Goal: Check status: Check status

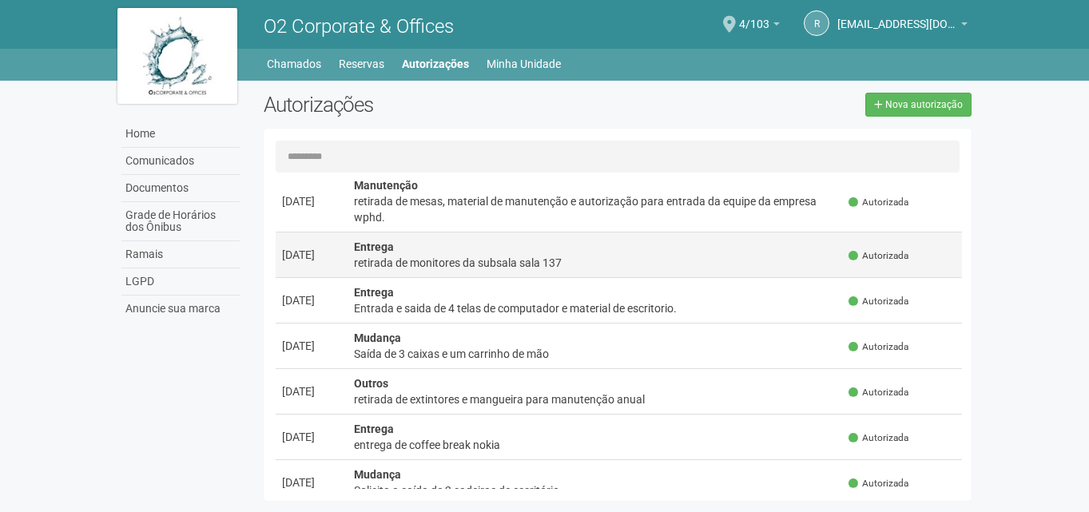
scroll to position [719, 0]
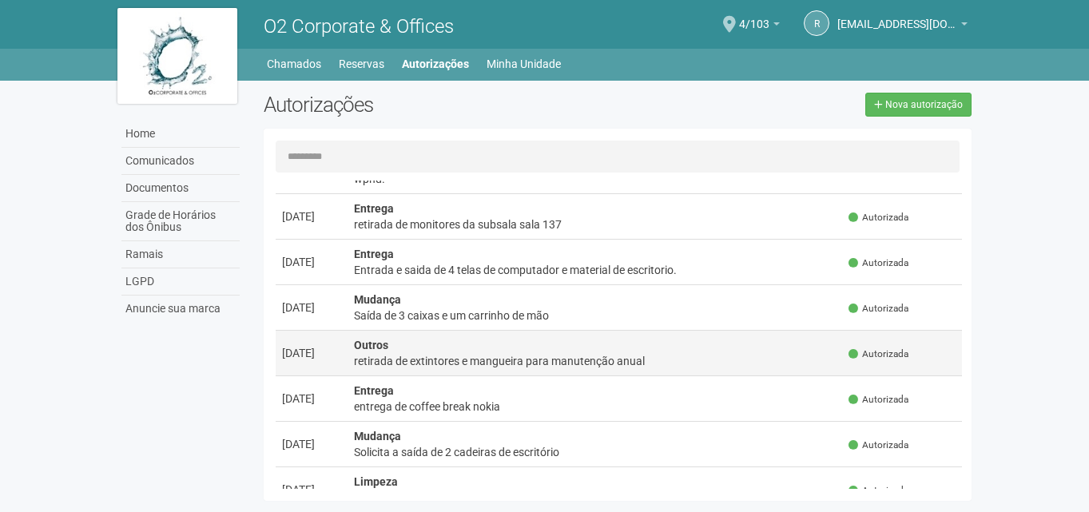
click at [685, 347] on td "Outros retirada de extintores e mangueira para manutenção anual" at bounding box center [596, 354] width 496 height 46
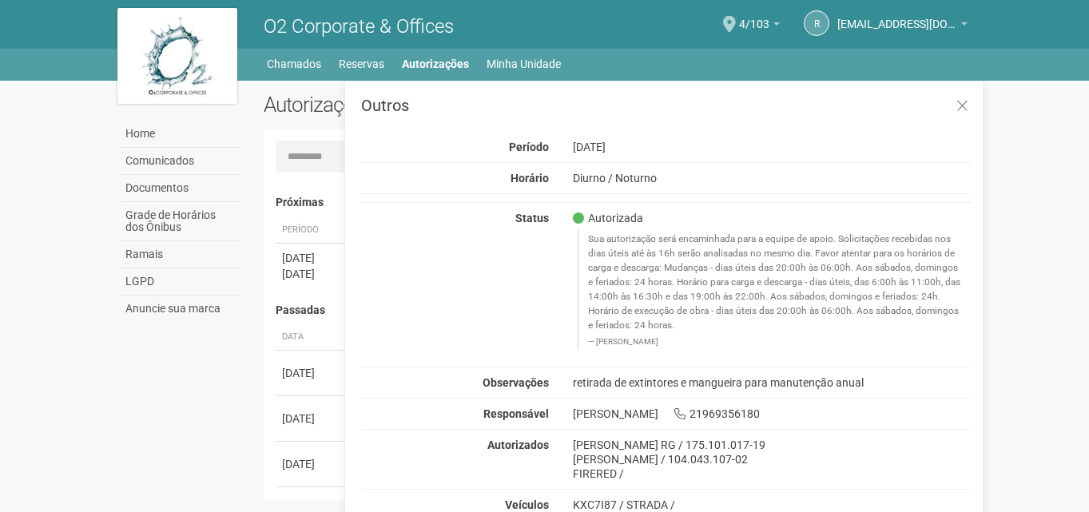
scroll to position [25, 0]
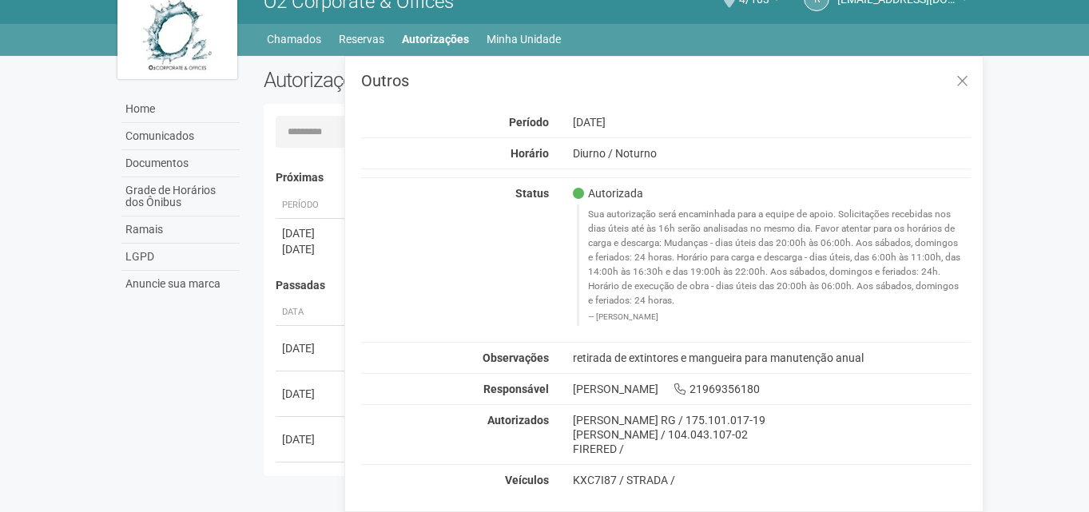
drag, startPoint x: 599, startPoint y: 437, endPoint x: 657, endPoint y: 436, distance: 58.4
click at [619, 429] on div "[PERSON_NAME] / 104.043.107-02" at bounding box center [772, 435] width 399 height 14
click at [661, 436] on div "[PERSON_NAME] / 104.043.107-02" at bounding box center [772, 435] width 399 height 14
drag, startPoint x: 585, startPoint y: 436, endPoint x: 652, endPoint y: 432, distance: 67.2
click at [652, 432] on div "[PERSON_NAME] / 104.043.107-02" at bounding box center [772, 435] width 399 height 14
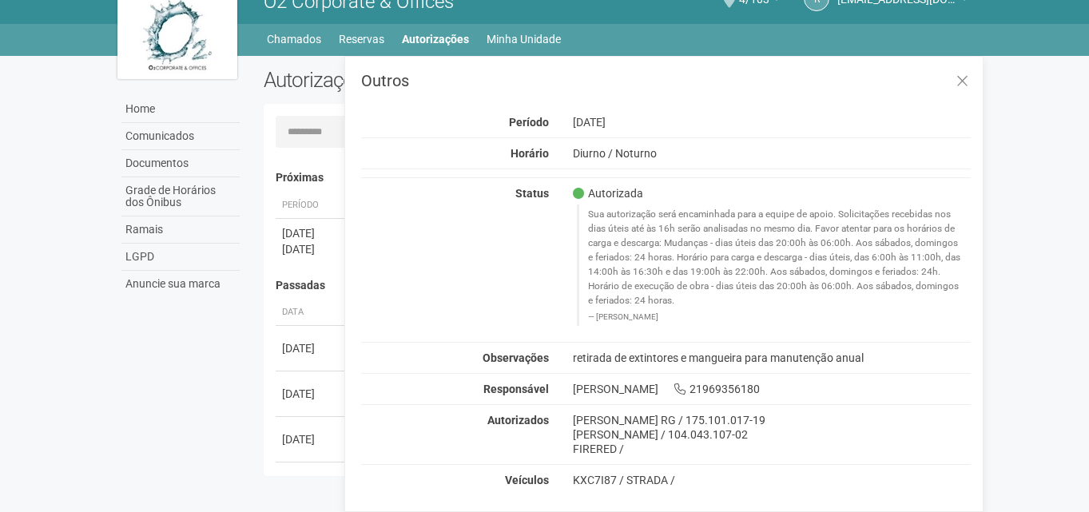
click at [659, 432] on div "[PERSON_NAME] / 104.043.107-02" at bounding box center [772, 435] width 399 height 14
drag, startPoint x: 577, startPoint y: 428, endPoint x: 638, endPoint y: 438, distance: 61.5
click at [638, 438] on div "[PERSON_NAME] / 104.043.107-02" at bounding box center [772, 435] width 399 height 14
click at [663, 436] on div "[PERSON_NAME] / 104.043.107-02" at bounding box center [772, 435] width 399 height 14
